Goal: Navigation & Orientation: Find specific page/section

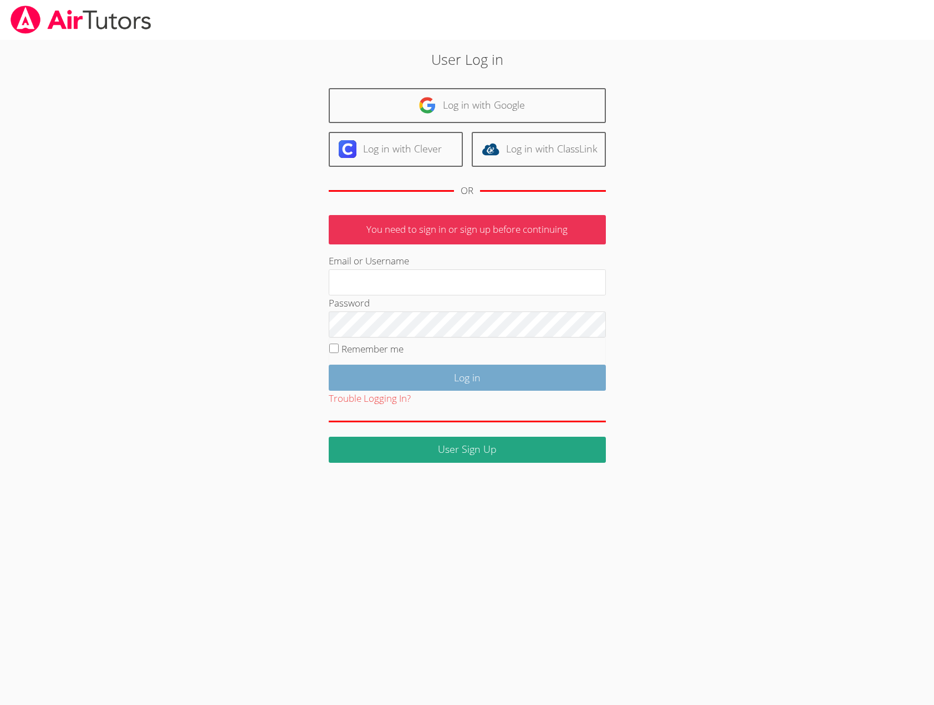
type input "brittanyatk13@yahoo.com"
click at [457, 391] on input "Log in" at bounding box center [467, 378] width 277 height 26
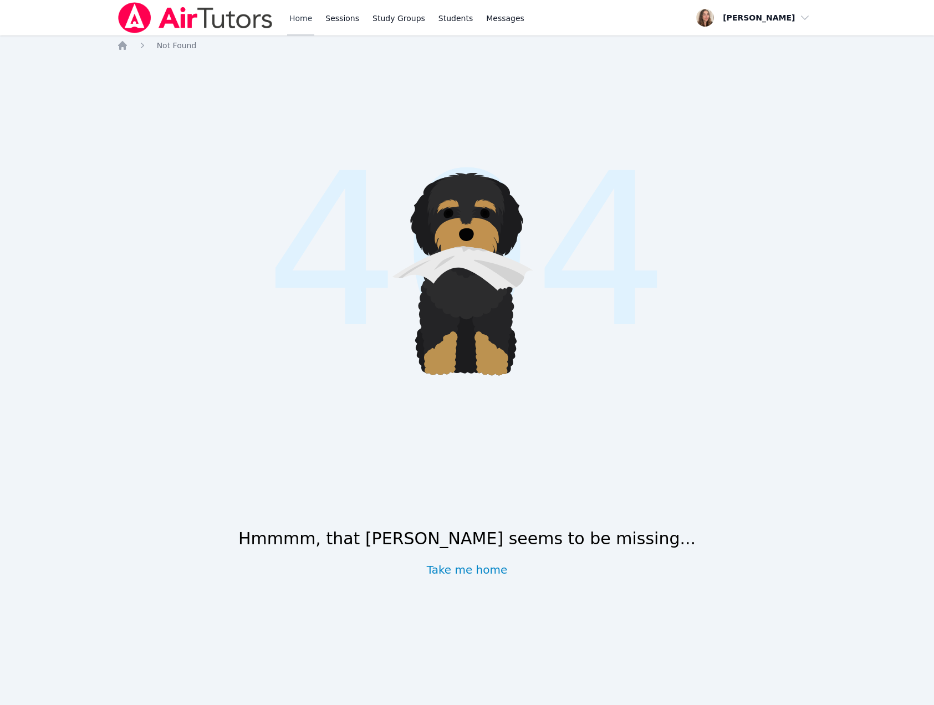
click at [314, 25] on link "Home" at bounding box center [300, 17] width 27 height 35
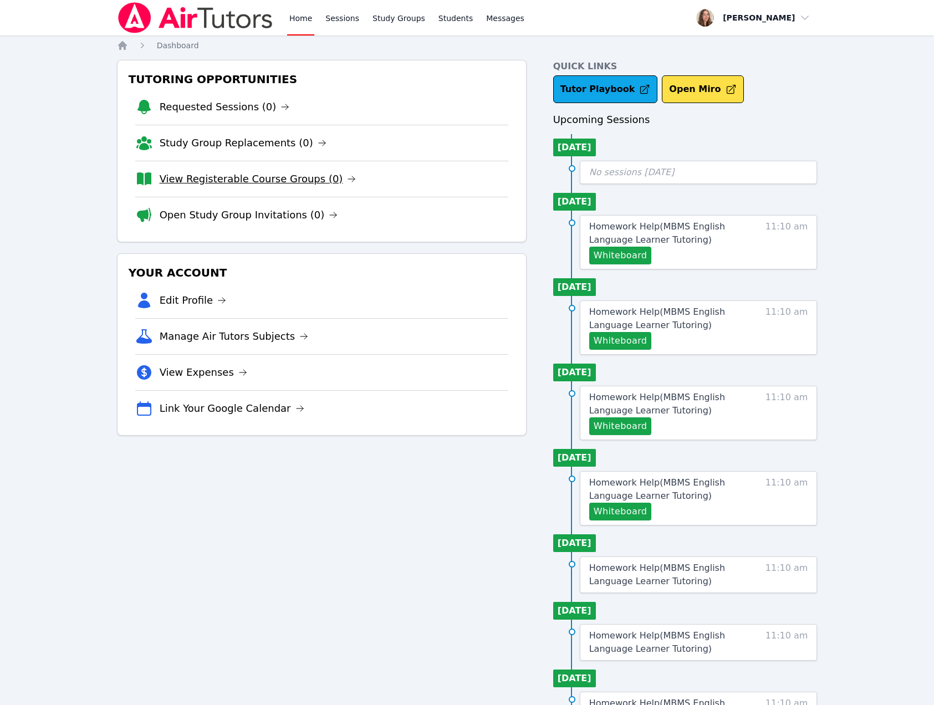
click at [356, 187] on link "View Registerable Course Groups (0)" at bounding box center [258, 179] width 197 height 16
